Goal: Task Accomplishment & Management: Use online tool/utility

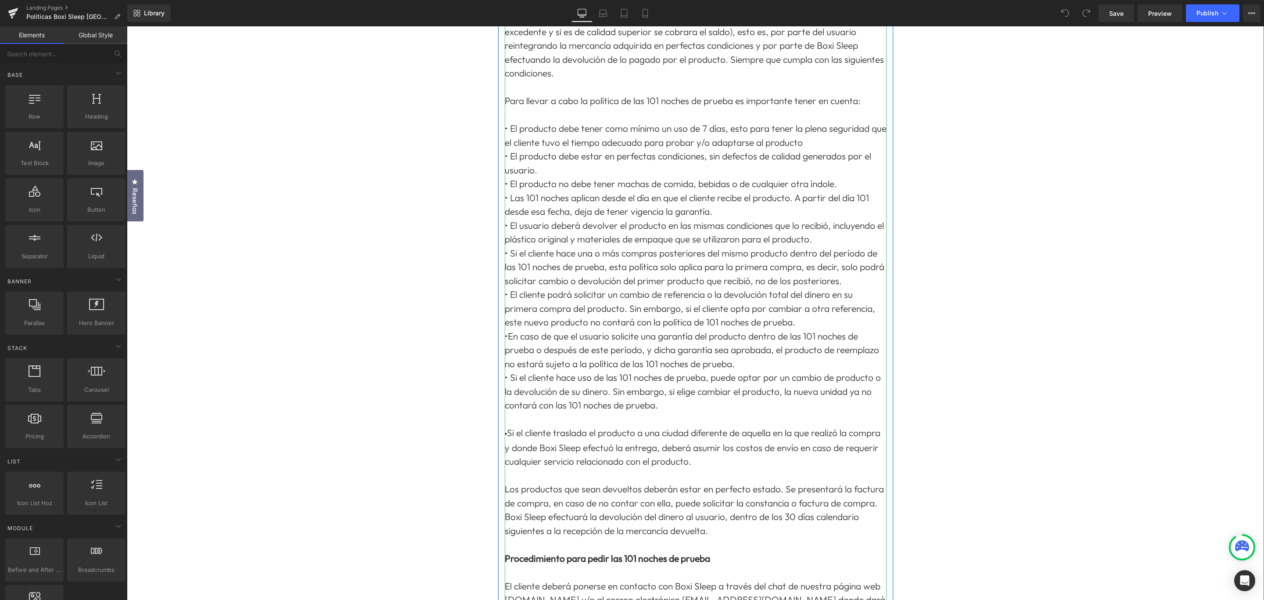
scroll to position [263, 0]
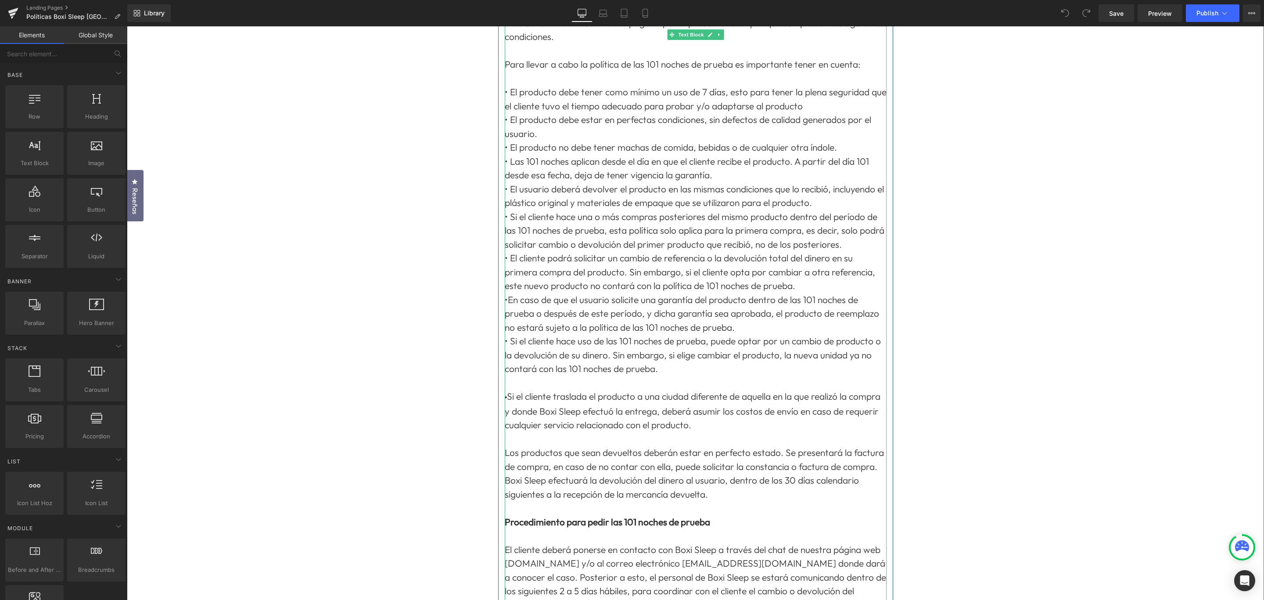
click at [608, 398] on p "• Si el cliente traslada el producto a una ciudad diferente de aquella en la qu…" at bounding box center [696, 584] width 382 height 416
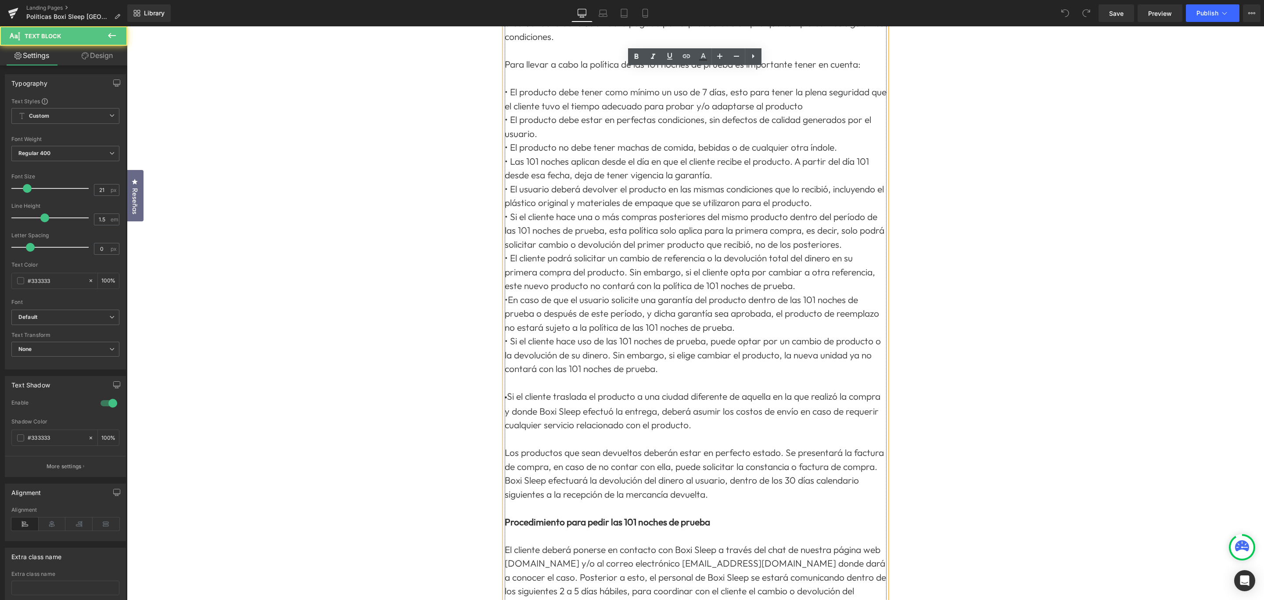
click at [609, 398] on p "• Si el cliente traslada el producto a una ciudad diferente de aquella en la qu…" at bounding box center [696, 584] width 382 height 416
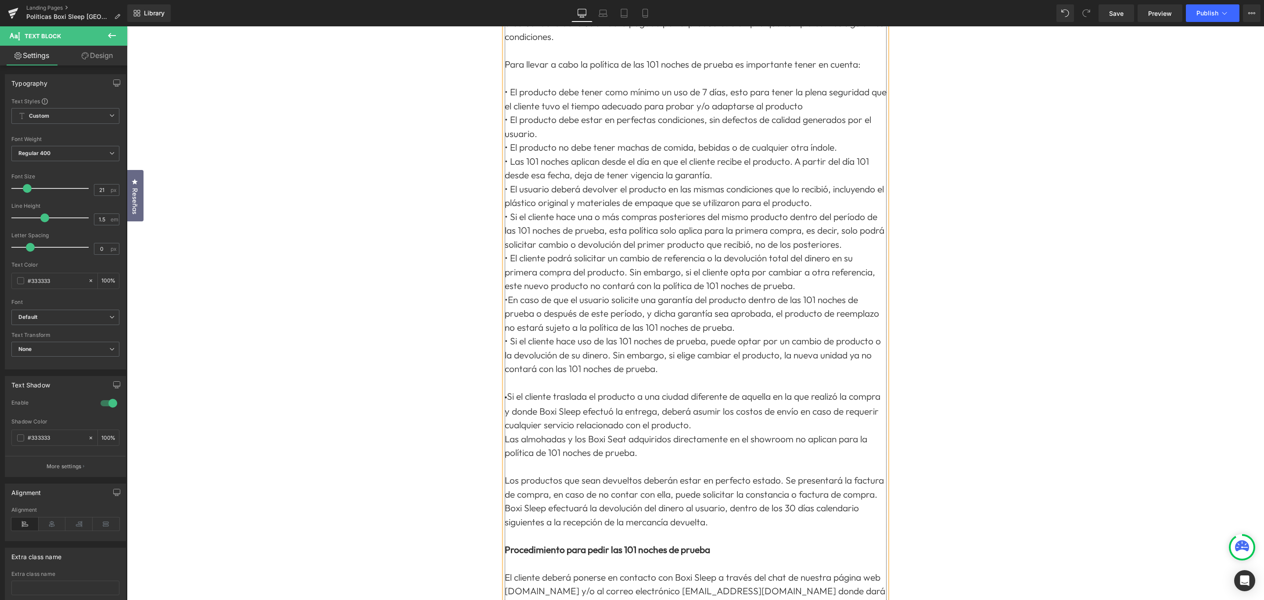
drag, startPoint x: 508, startPoint y: 364, endPoint x: 495, endPoint y: 363, distance: 13.2
click at [495, 363] on div "POLÍTICA DE 101 NOCHES DE PRUEBA BOXI SLEEP C.A. El término máximo para ejercer…" at bounding box center [695, 344] width 1137 height 976
copy span "•"
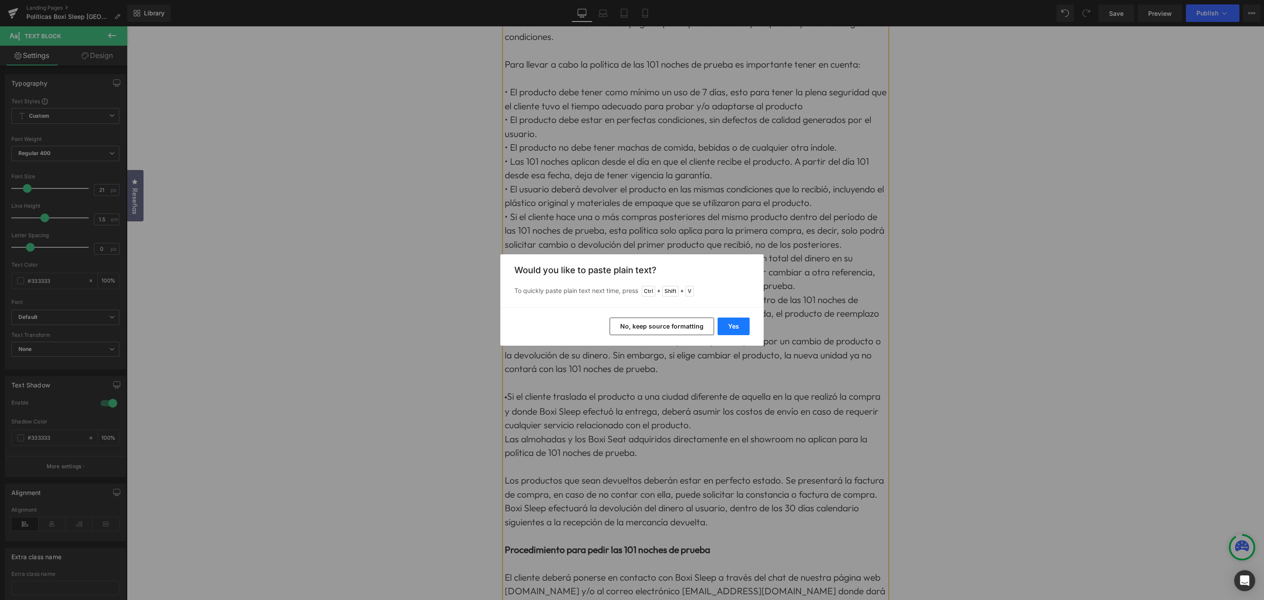
click at [734, 323] on button "Yes" at bounding box center [734, 326] width 32 height 18
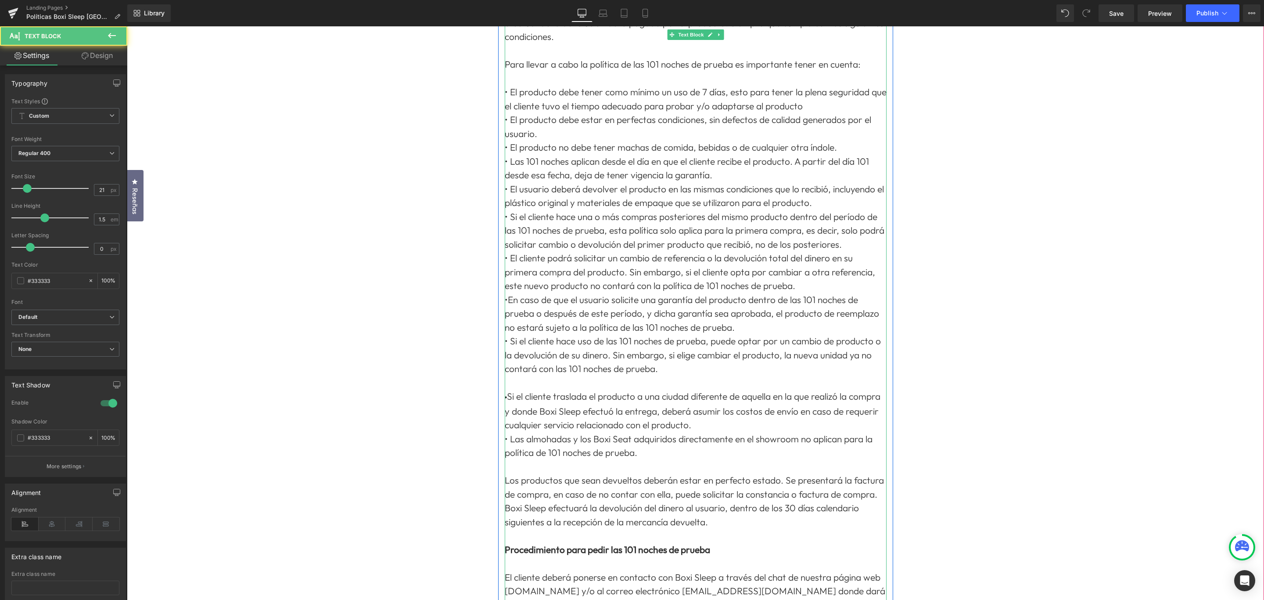
click at [523, 376] on p "• Si el cliente traslada el producto a una ciudad diferente de aquella en la qu…" at bounding box center [696, 404] width 382 height 56
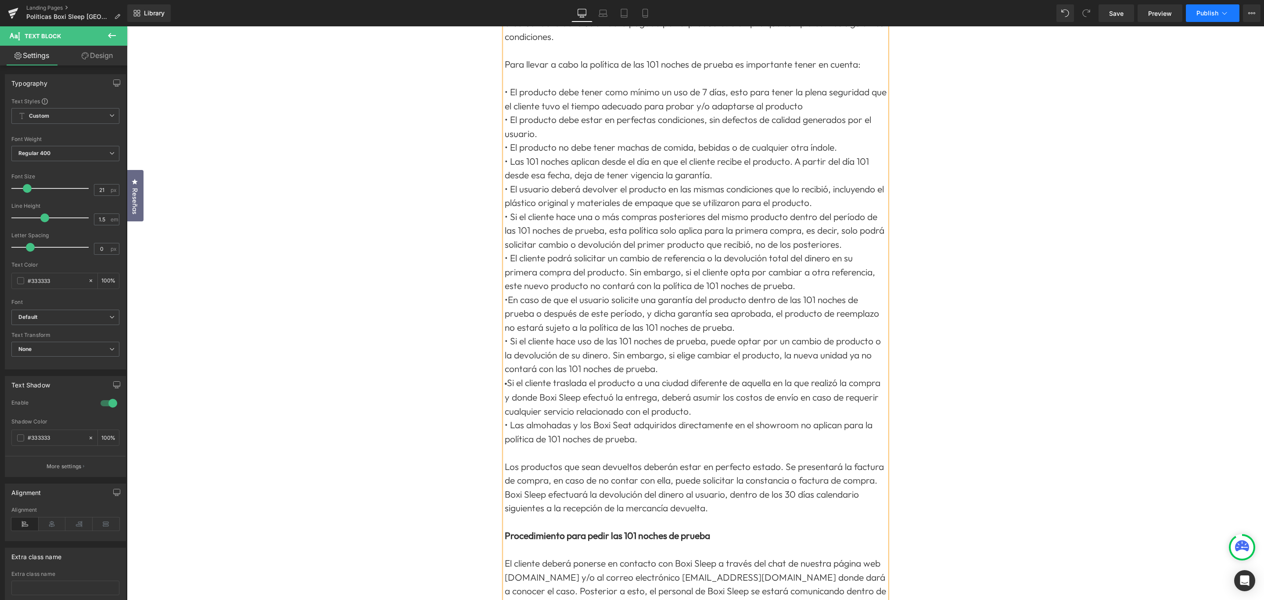
click at [1208, 12] on span "Publish" at bounding box center [1208, 13] width 22 height 7
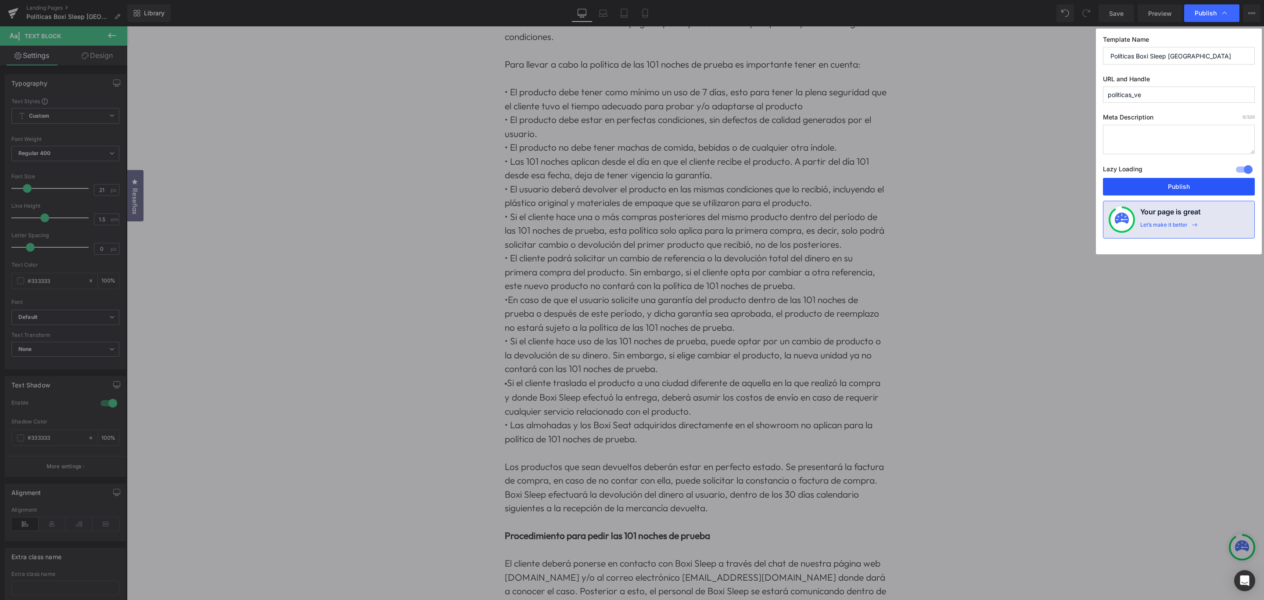
click at [1180, 186] on button "Publish" at bounding box center [1179, 187] width 152 height 18
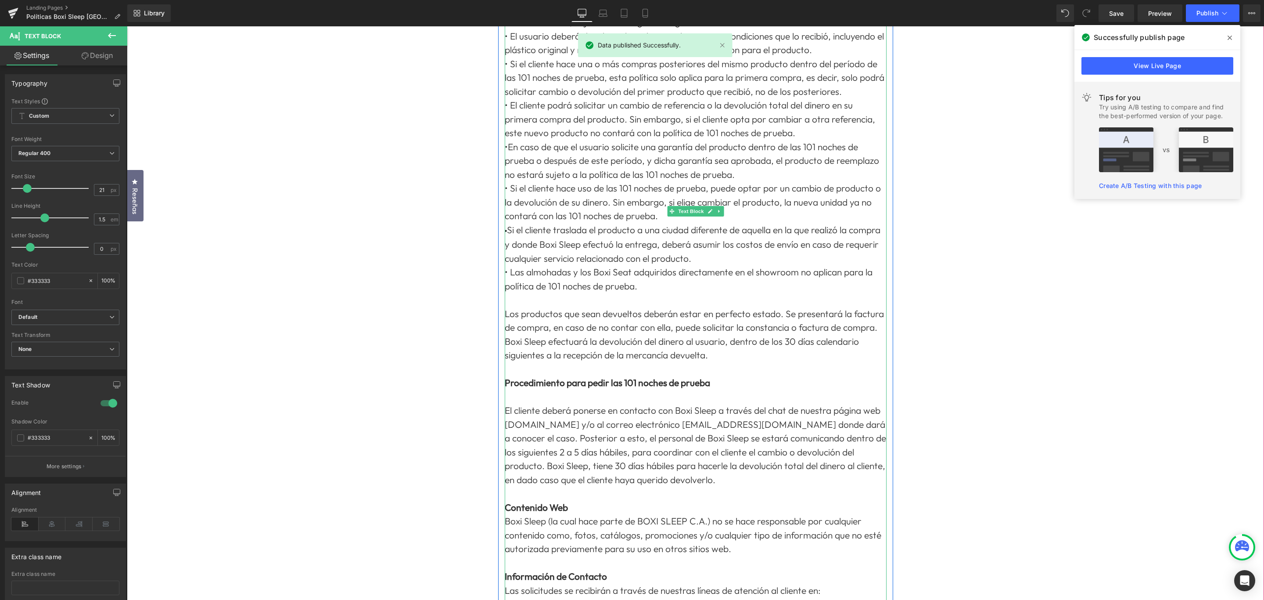
scroll to position [395, 0]
